Goal: Task Accomplishment & Management: Complete application form

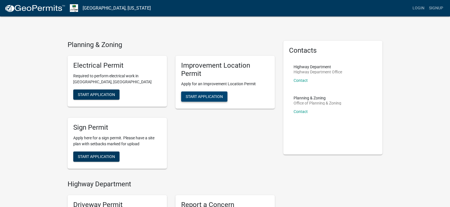
click at [199, 100] on button "Start Application" at bounding box center [204, 97] width 46 height 10
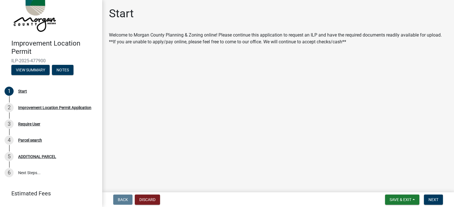
scroll to position [29, 0]
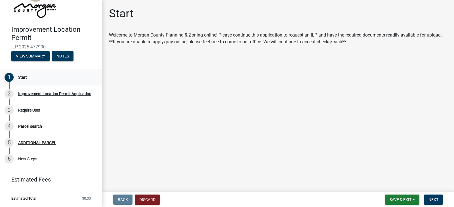
click at [20, 75] on div "Start" at bounding box center [22, 77] width 9 height 4
click at [436, 201] on span "Next" at bounding box center [433, 200] width 10 height 5
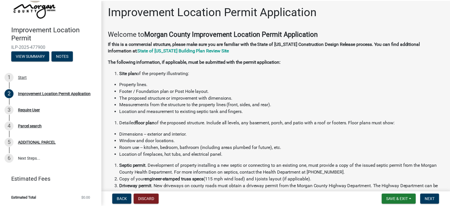
scroll to position [0, 0]
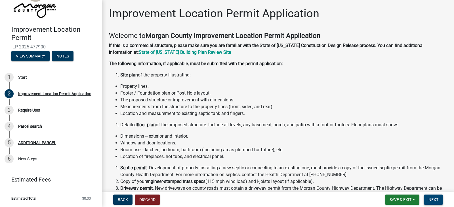
click at [432, 204] on button "Next" at bounding box center [433, 200] width 19 height 10
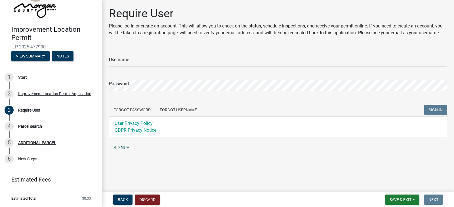
click at [127, 150] on link "SIGNUP" at bounding box center [278, 147] width 338 height 11
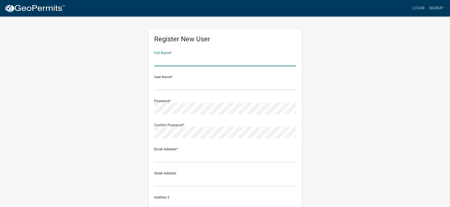
click at [178, 62] on input "text" at bounding box center [225, 61] width 142 height 12
type input "Austin"
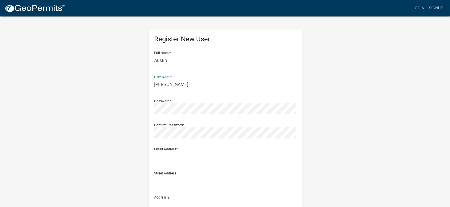
type input "[PERSON_NAME]"
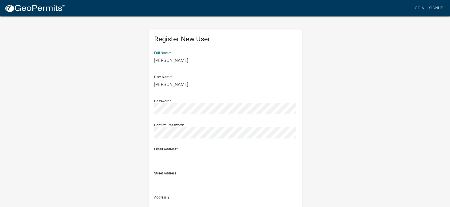
type input "[PERSON_NAME]"
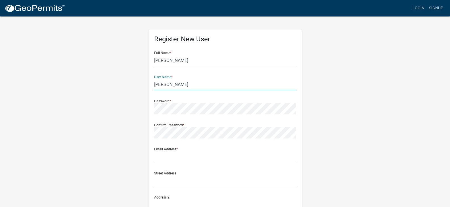
type input "W"
type input "Awalters"
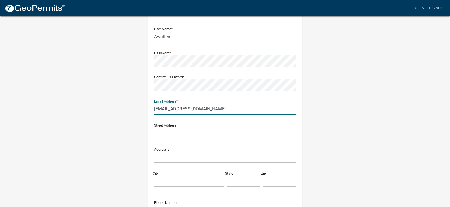
scroll to position [57, 0]
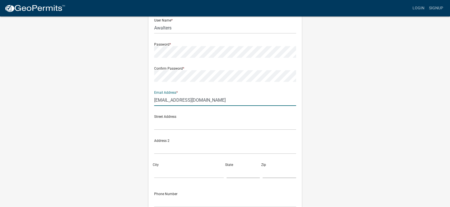
type input "[EMAIL_ADDRESS][DOMAIN_NAME]"
click at [157, 121] on input "text" at bounding box center [225, 125] width 142 height 12
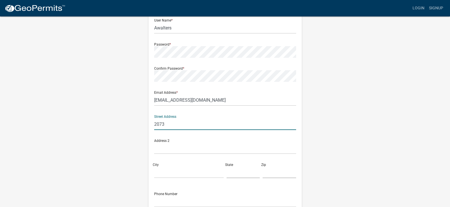
type input "[STREET_ADDRESS]"
type input "Greenwd"
type input "[US_STATE]"
type input "46143"
click at [296, 140] on div "Address 2" at bounding box center [225, 147] width 145 height 24
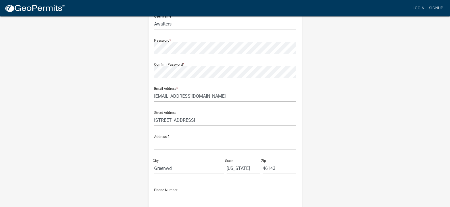
scroll to position [112, 0]
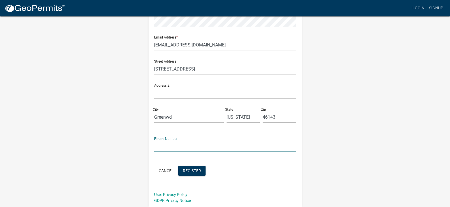
click at [181, 146] on input "text" at bounding box center [225, 147] width 142 height 12
type input "3178818819"
click at [281, 159] on form "Full Name * [PERSON_NAME] User Name * Awalters Password * Confirm Password * Em…" at bounding box center [225, 56] width 142 height 243
click at [186, 171] on span "Register" at bounding box center [192, 170] width 18 height 5
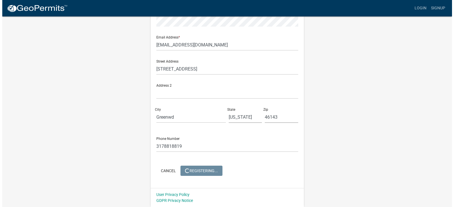
scroll to position [0, 0]
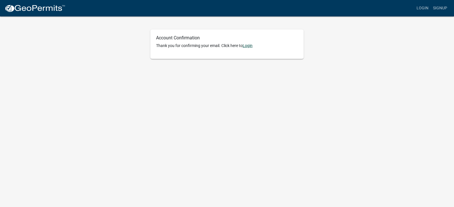
click at [252, 48] on link "Login" at bounding box center [248, 45] width 10 height 5
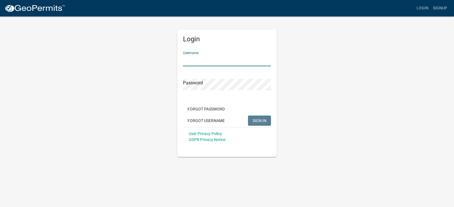
click at [201, 61] on input "Username" at bounding box center [227, 61] width 88 height 12
type input "a"
type input "Awalters"
click at [248, 116] on button "SIGN IN" at bounding box center [259, 121] width 23 height 10
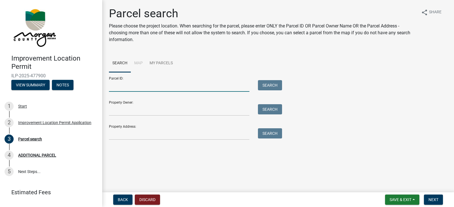
click at [150, 85] on input "Parcel ID:" at bounding box center [179, 86] width 140 height 12
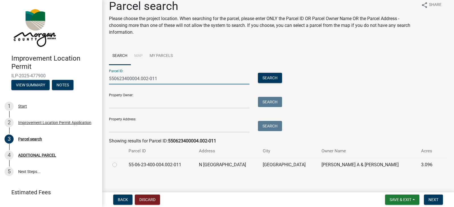
scroll to position [11, 0]
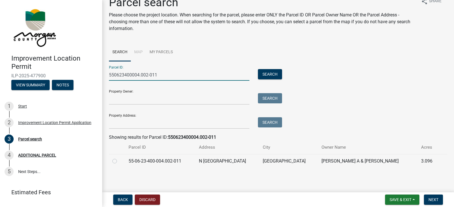
type input "550623400004.002-011"
click at [119, 158] on label at bounding box center [119, 158] width 0 height 0
click at [119, 161] on input "radio" at bounding box center [121, 160] width 4 height 4
radio input "true"
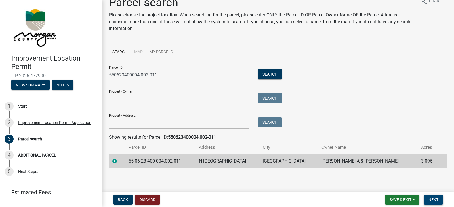
click at [427, 199] on button "Next" at bounding box center [433, 200] width 19 height 10
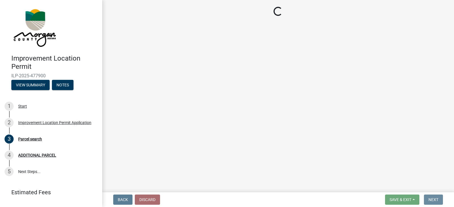
scroll to position [0, 0]
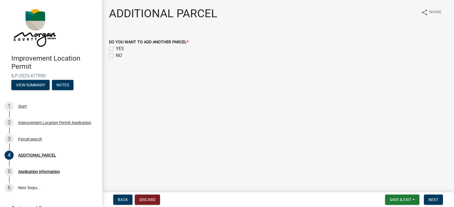
click at [116, 57] on label "NO" at bounding box center [119, 55] width 6 height 7
click at [116, 56] on input "NO" at bounding box center [118, 54] width 4 height 4
checkbox input "true"
checkbox input "false"
checkbox input "true"
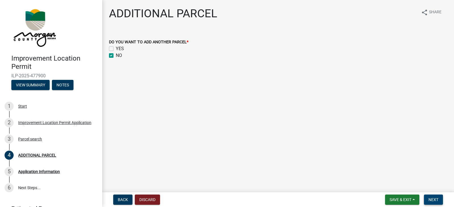
click at [430, 201] on span "Next" at bounding box center [433, 200] width 10 height 5
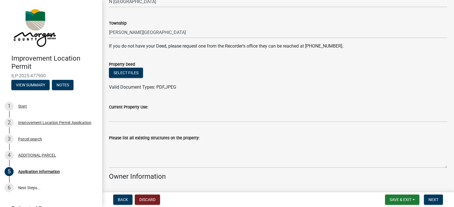
scroll to position [113, 0]
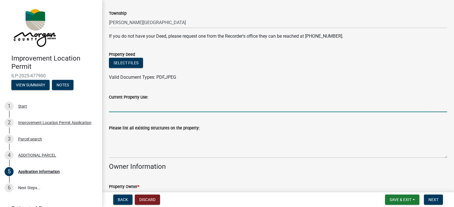
click at [153, 109] on input "Current Property Use:" at bounding box center [278, 107] width 338 height 12
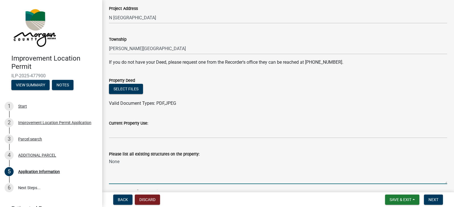
scroll to position [85, 0]
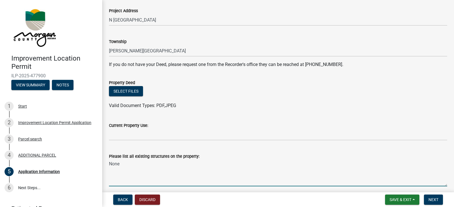
type textarea "None"
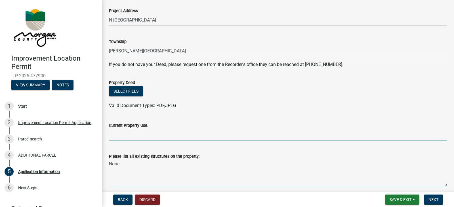
click at [155, 129] on input "Current Property Use:" at bounding box center [278, 135] width 338 height 12
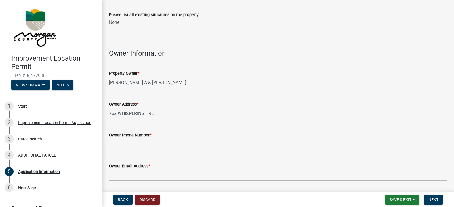
scroll to position [277, 0]
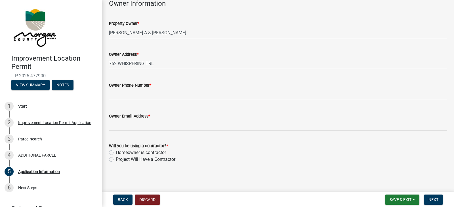
click at [116, 160] on label "Project Will Have a Contractor" at bounding box center [146, 159] width 60 height 7
click at [116, 160] on input "Project Will Have a Contractor" at bounding box center [118, 158] width 4 height 4
radio input "true"
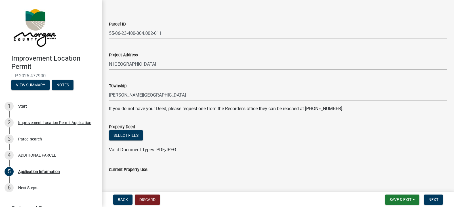
scroll to position [57, 0]
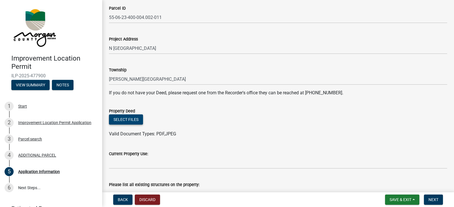
click at [134, 120] on button "Select files" at bounding box center [126, 120] width 34 height 10
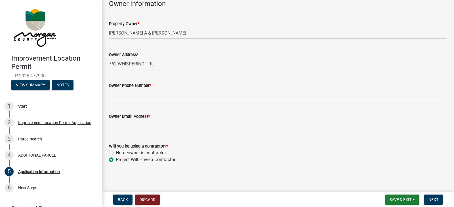
scroll to position [298, 0]
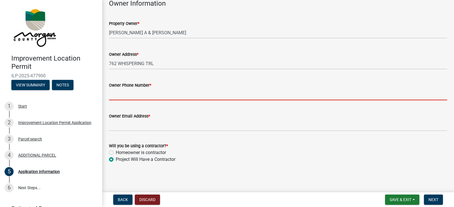
click at [147, 98] on input "Owner Phone Number *" at bounding box center [278, 95] width 338 height 12
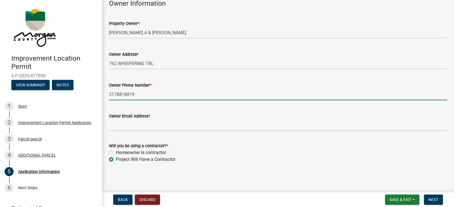
type input "3178818819"
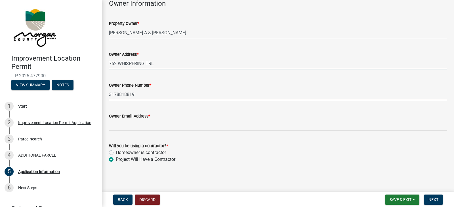
click at [162, 64] on input "762 WHISPERING TRL" at bounding box center [278, 64] width 338 height 12
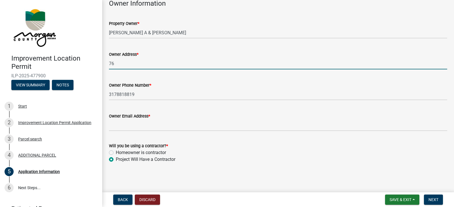
type input "7"
type input "4809 w smith valley road Greenwood IN"
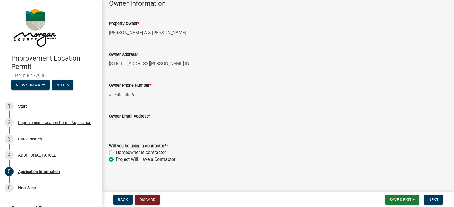
drag, startPoint x: 153, startPoint y: 123, endPoint x: 161, endPoint y: 120, distance: 8.5
click at [153, 123] on input "Owner Email Address *" at bounding box center [278, 126] width 338 height 12
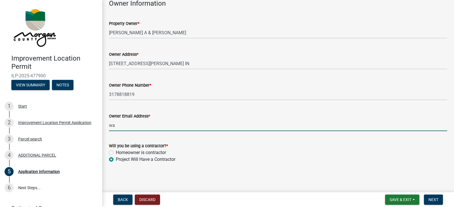
type input "[EMAIL_ADDRESS][DOMAIN_NAME]"
click at [262, 138] on form "Will you be using a contractor? * Homeowner is contractor Project Will Have a C…" at bounding box center [278, 149] width 338 height 27
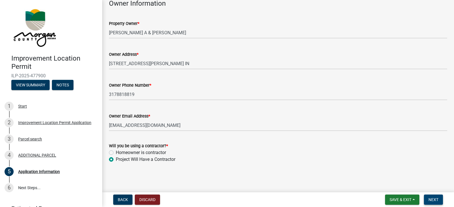
click at [438, 200] on span "Next" at bounding box center [433, 200] width 10 height 5
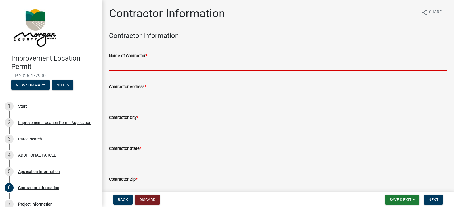
click at [163, 65] on input "Name of Contractor *" at bounding box center [278, 65] width 338 height 12
